Goal: Information Seeking & Learning: Learn about a topic

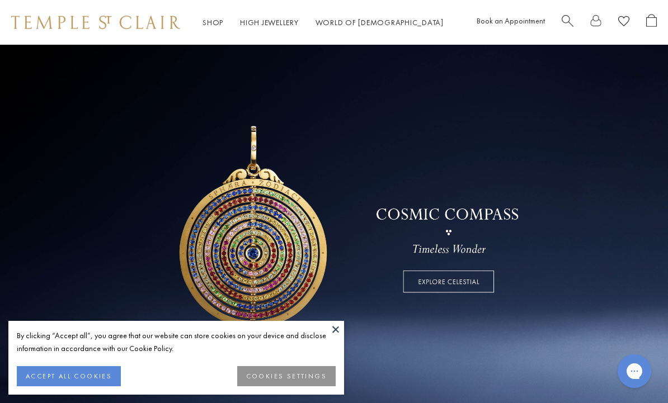
scroll to position [27, 0]
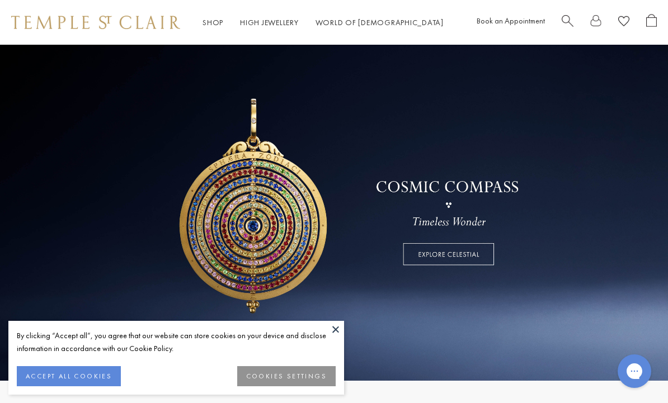
click at [331, 328] on button at bounding box center [335, 329] width 17 height 17
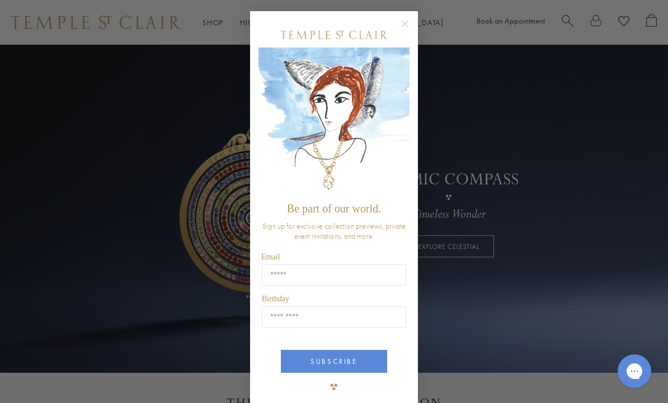
scroll to position [0, 0]
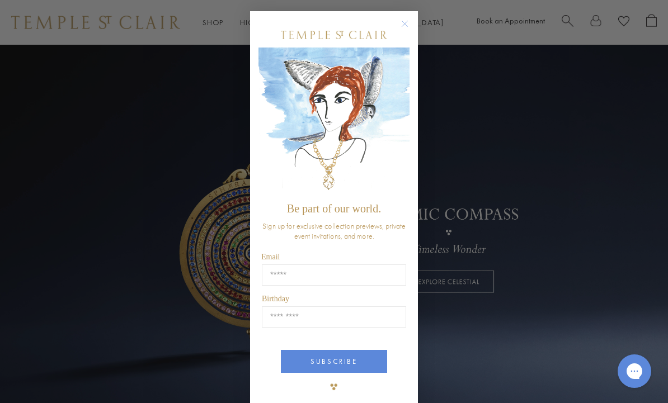
click at [400, 26] on circle "Close dialog" at bounding box center [404, 23] width 13 height 13
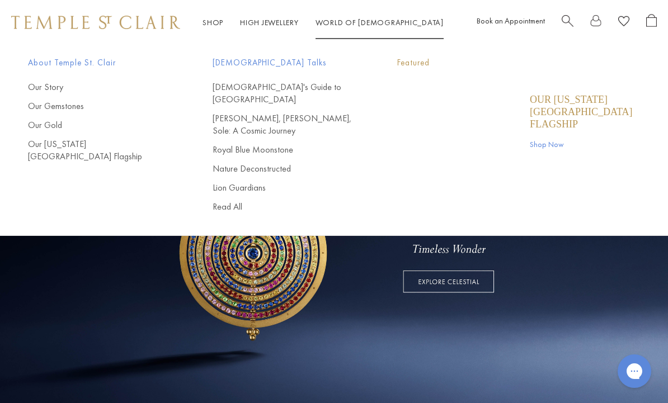
click at [363, 24] on link "World of Temple World of Temple" at bounding box center [379, 22] width 128 height 10
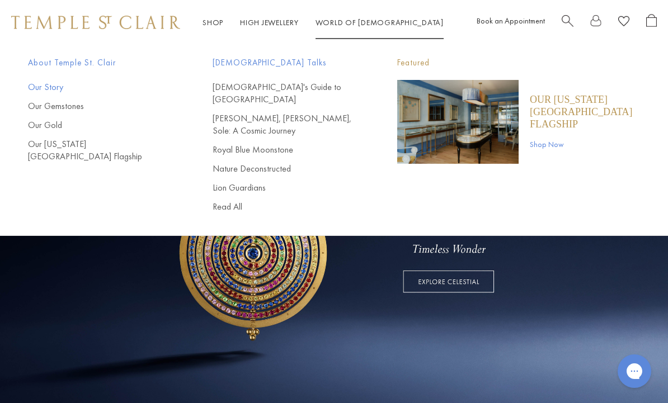
click at [49, 81] on link "Our Story" at bounding box center [98, 87] width 140 height 12
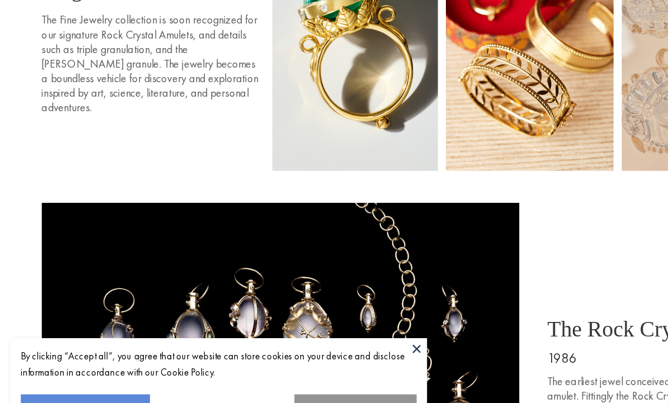
scroll to position [755, 0]
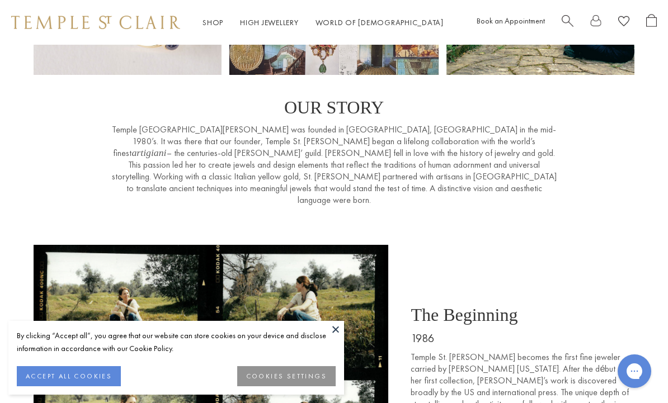
scroll to position [213, 0]
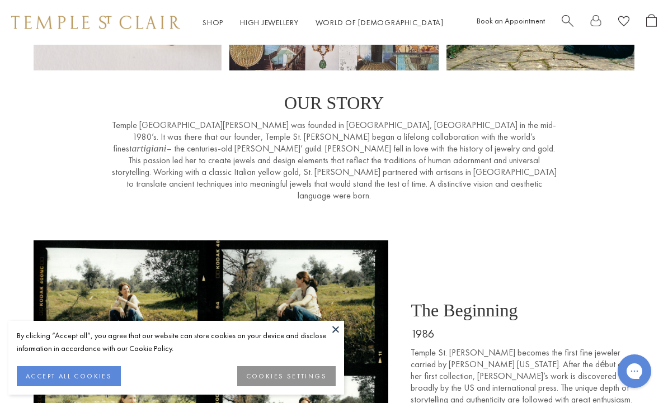
click at [337, 338] on button at bounding box center [335, 329] width 17 height 17
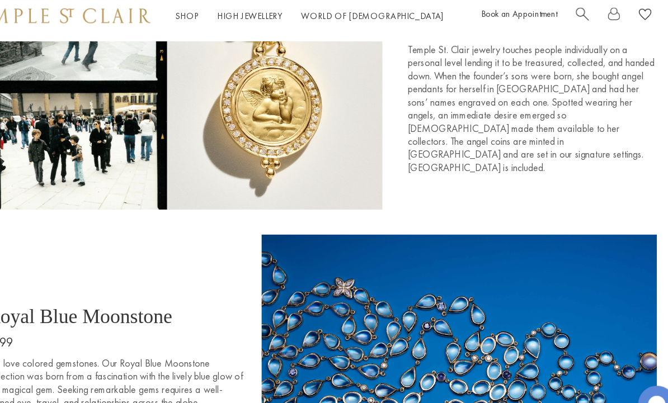
scroll to position [1406, 0]
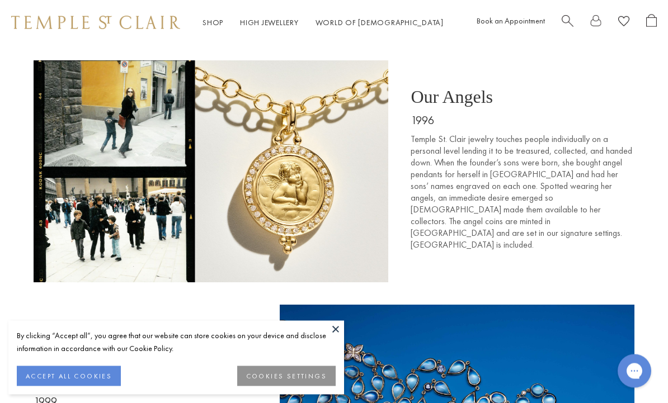
scroll to position [1417, 0]
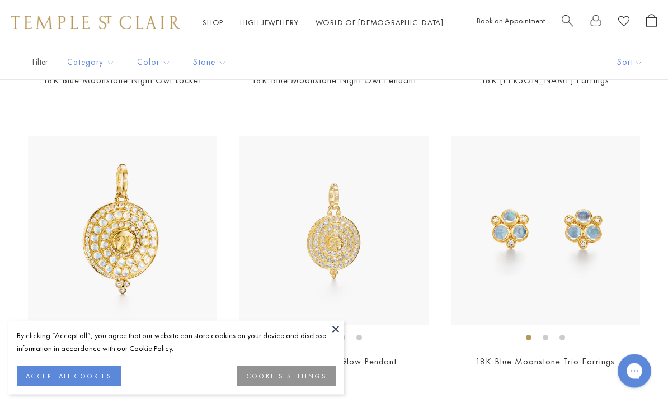
scroll to position [454, 0]
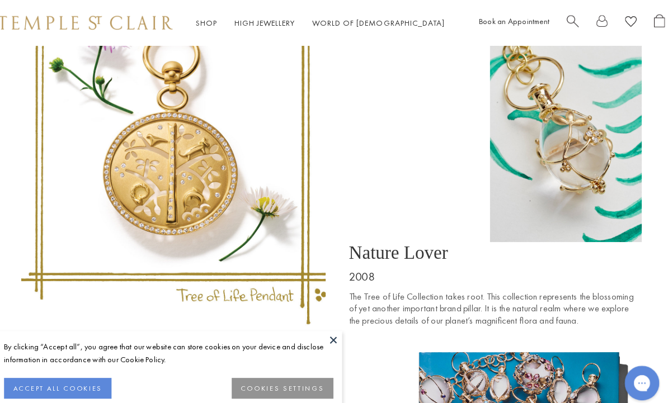
scroll to position [2604, 0]
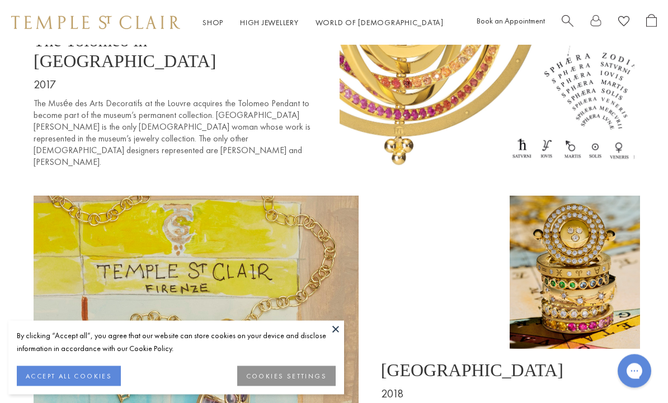
scroll to position [4247, 0]
click at [206, 20] on link "Shop Shop" at bounding box center [212, 22] width 21 height 10
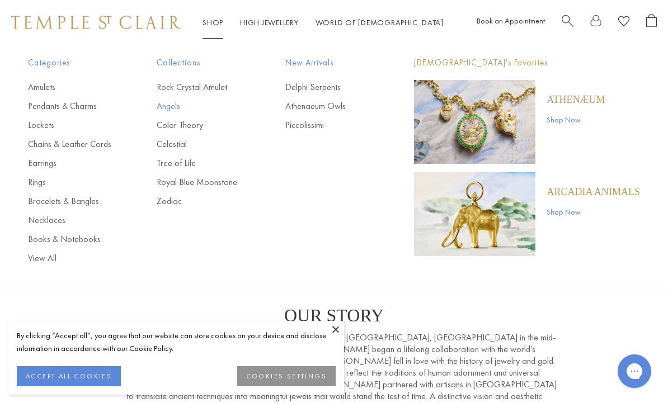
click at [176, 106] on link "Angels" at bounding box center [199, 106] width 84 height 12
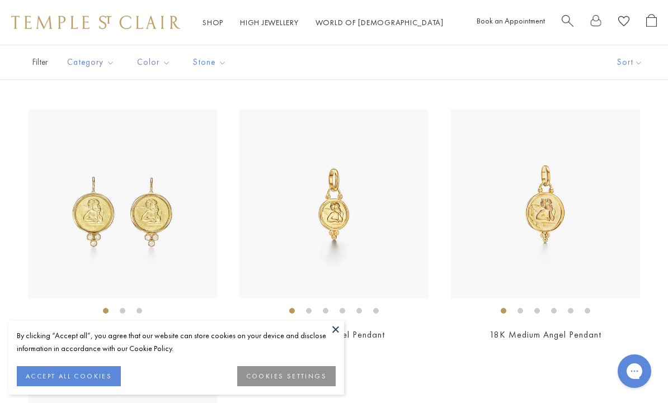
scroll to position [1066, 0]
click at [334, 210] on img at bounding box center [333, 204] width 189 height 189
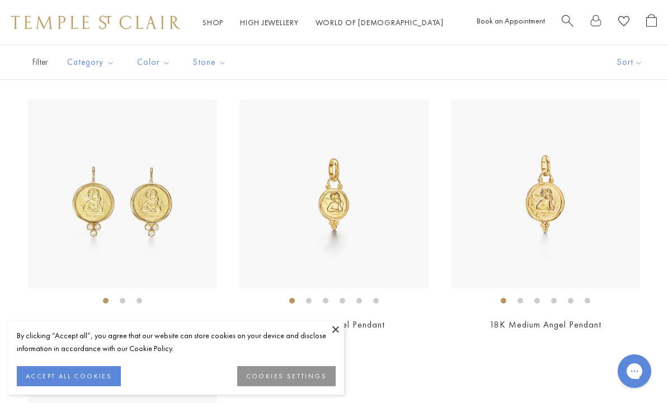
click at [88, 201] on img at bounding box center [122, 194] width 189 height 189
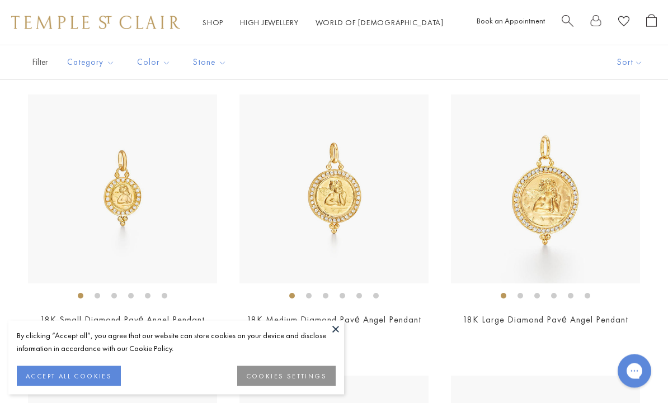
scroll to position [237, 0]
click at [541, 204] on img at bounding box center [545, 189] width 189 height 189
click at [541, 207] on img at bounding box center [545, 189] width 189 height 189
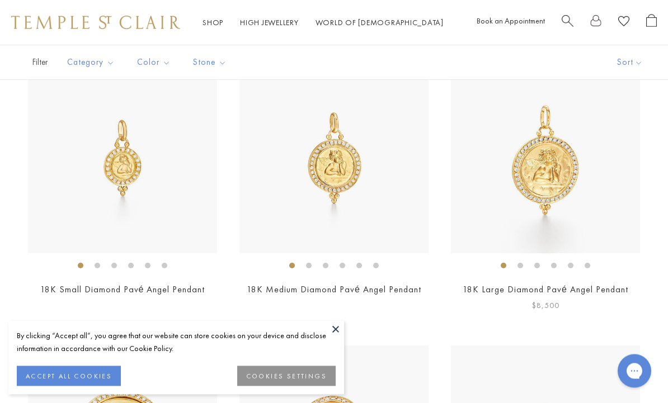
scroll to position [267, 0]
click at [124, 165] on img at bounding box center [122, 158] width 189 height 189
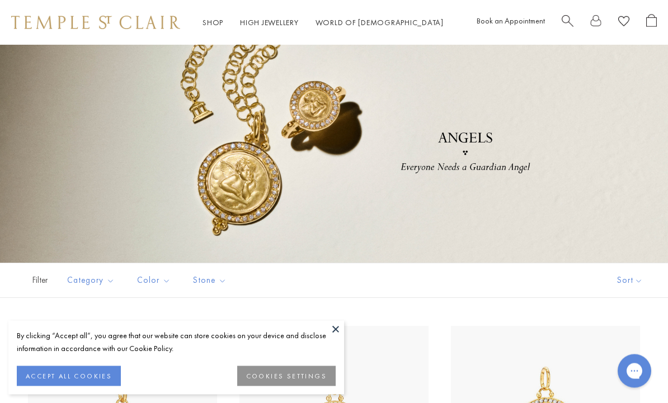
scroll to position [0, 0]
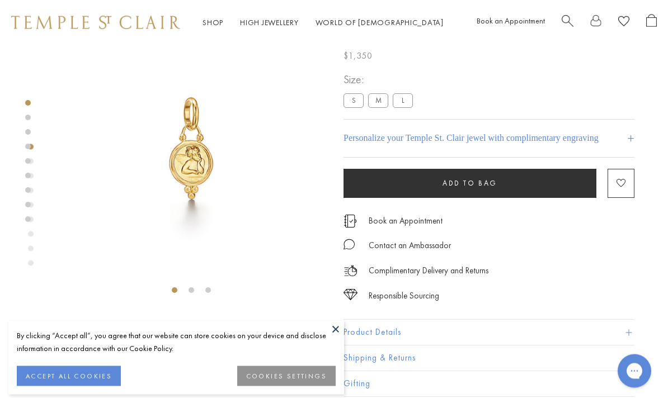
scroll to position [45, 0]
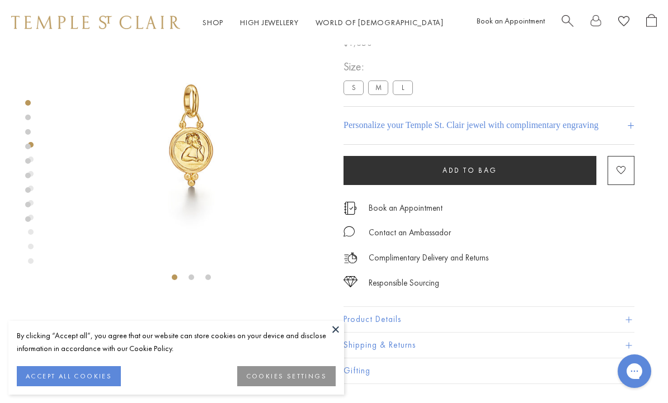
click at [192, 151] on img at bounding box center [191, 135] width 271 height 271
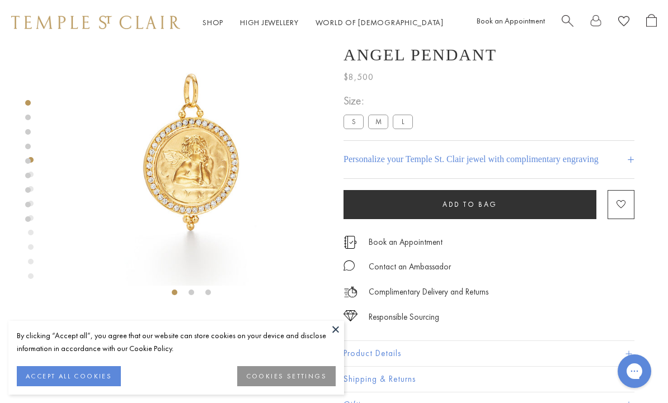
scroll to position [30, 0]
click at [199, 176] on img at bounding box center [191, 150] width 271 height 271
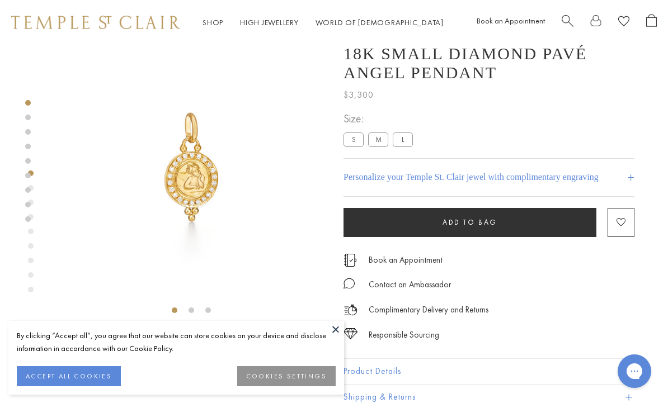
scroll to position [11, 0]
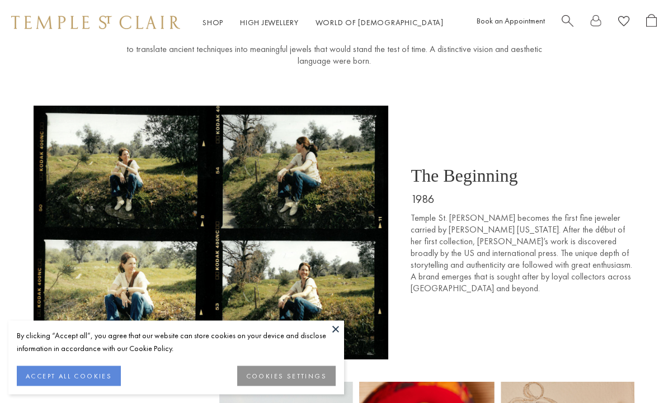
scroll to position [354, 0]
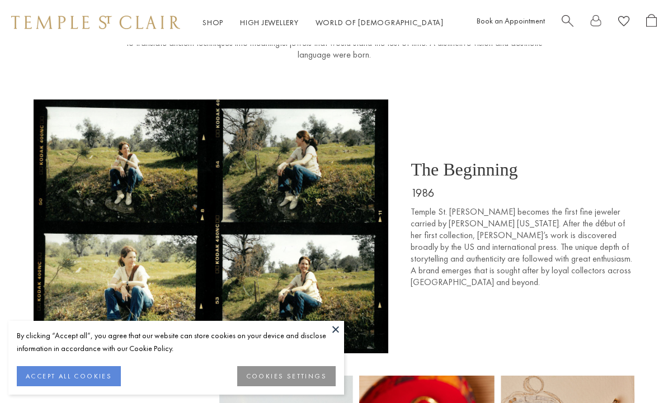
click at [343, 338] on button at bounding box center [335, 329] width 17 height 17
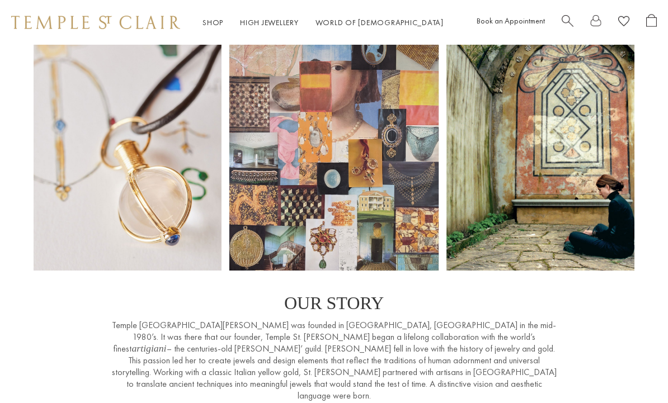
scroll to position [0, 0]
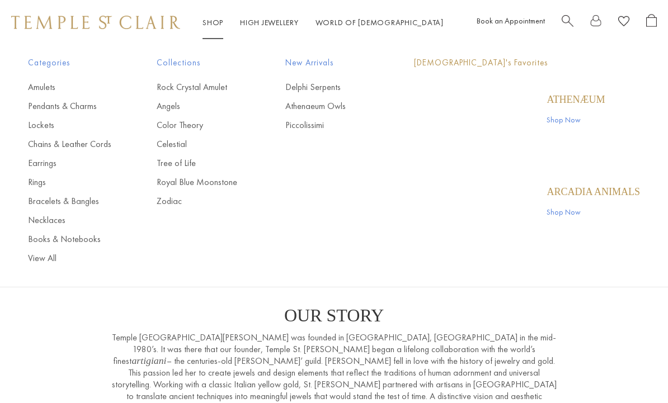
click at [213, 20] on link "Shop Shop" at bounding box center [212, 22] width 21 height 10
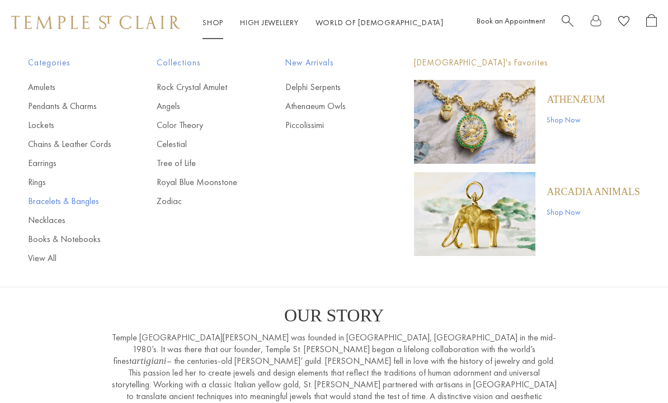
click at [76, 205] on link "Bracelets & Bangles" at bounding box center [70, 201] width 84 height 12
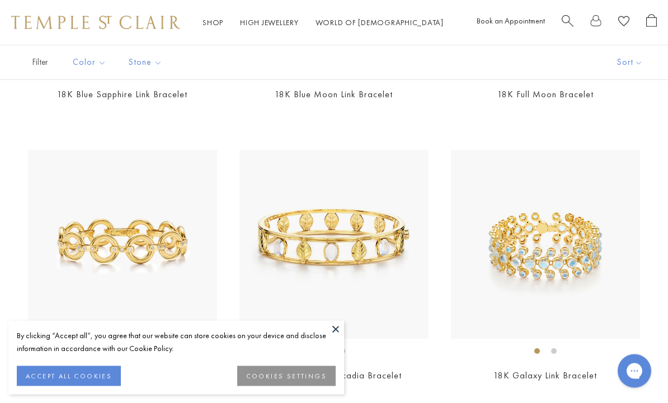
scroll to position [2580, 0]
